Goal: Find contact information: Find contact information

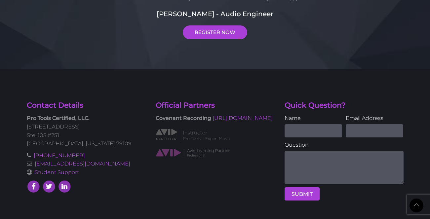
scroll to position [1788, 0]
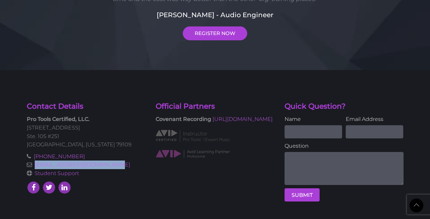
drag, startPoint x: 110, startPoint y: 159, endPoint x: 31, endPoint y: 158, distance: 79.0
click at [31, 158] on p "[PHONE_NUMBER] [EMAIL_ADDRESS][DOMAIN_NAME] Student Support" at bounding box center [86, 164] width 119 height 25
copy link "[EMAIL_ADDRESS][DOMAIN_NAME]"
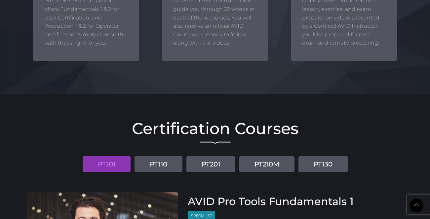
scroll to position [734, 0]
